Goal: Task Accomplishment & Management: Use online tool/utility

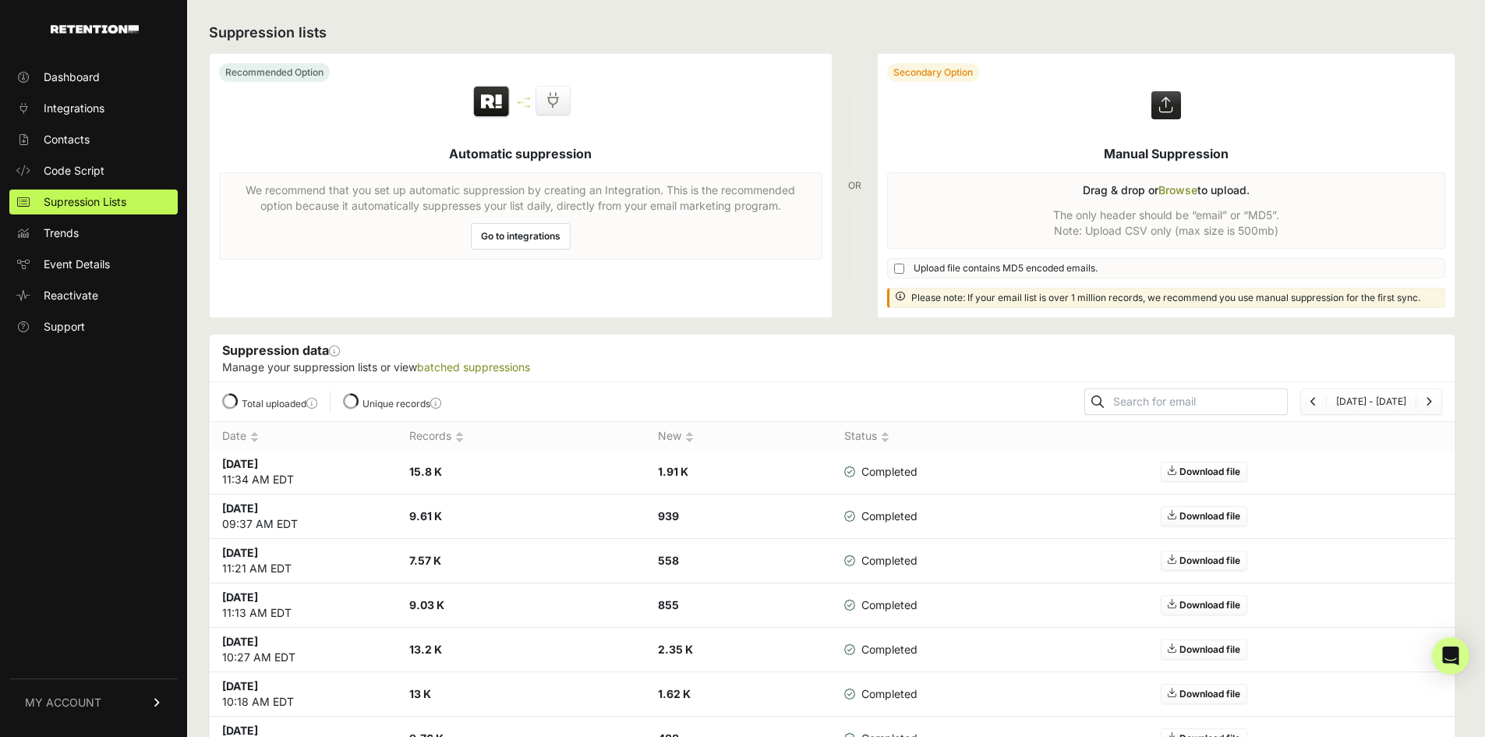
click at [1165, 189] on label at bounding box center [1167, 185] width 578 height 263
click at [0, 0] on input "file" at bounding box center [0, 0] width 0 height 0
